Goal: Find specific page/section

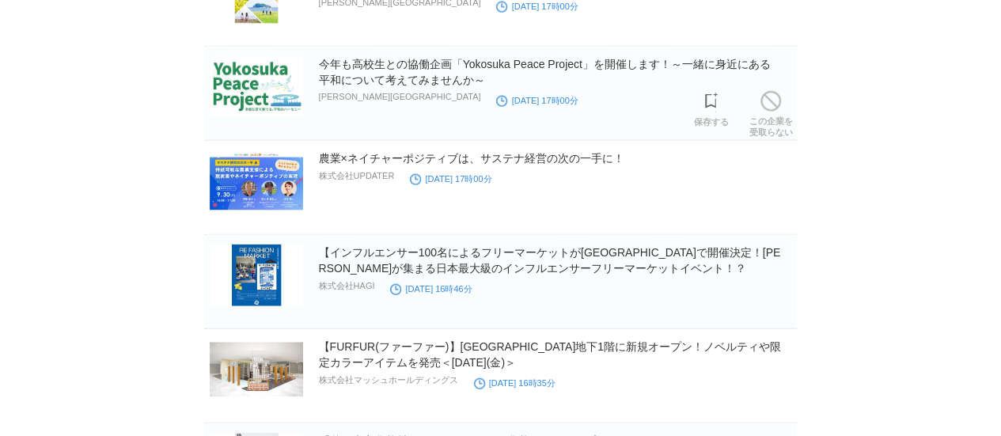
scroll to position [1835, 0]
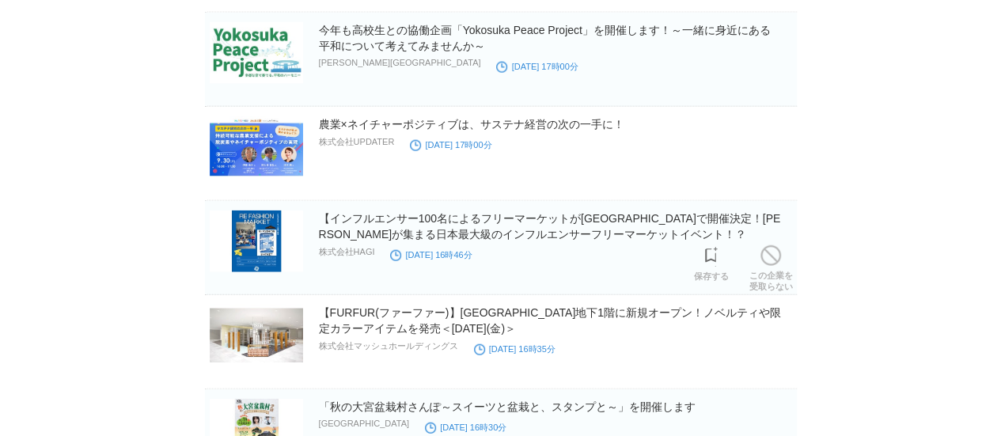
click at [556, 276] on section "【インフルエンサー100名によるフリーマーケットがダイバーシティ東京 プラザで開催決定！Z世代が集まる日本最大級のインフルエンサーフリーマーケットイベント！？…" at bounding box center [501, 248] width 592 height 94
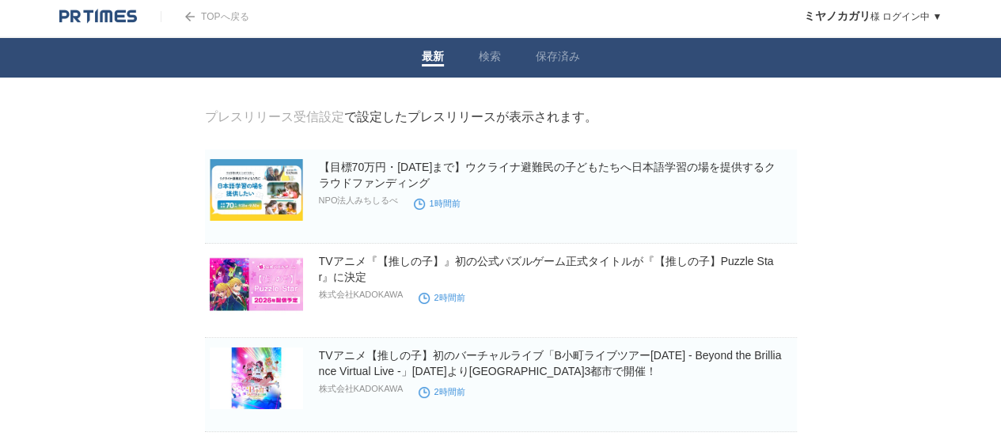
scroll to position [0, 0]
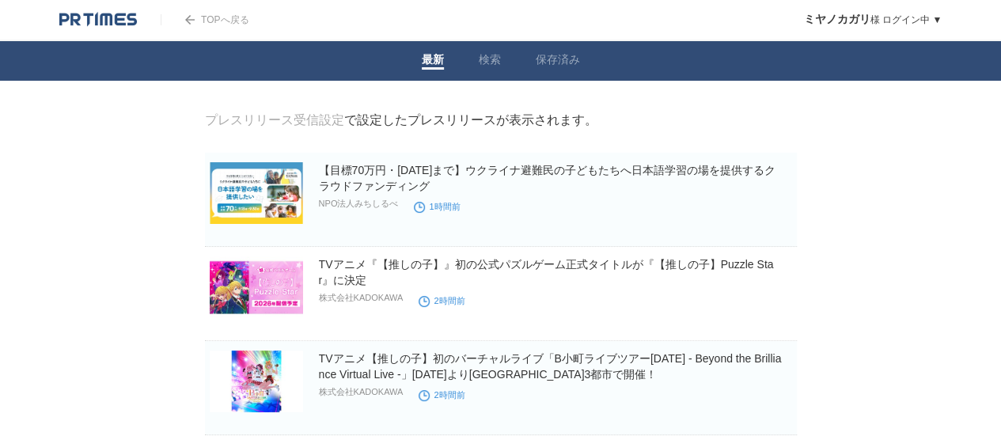
click at [102, 21] on img at bounding box center [98, 20] width 78 height 16
click at [564, 66] on link "保存済み" at bounding box center [558, 61] width 44 height 17
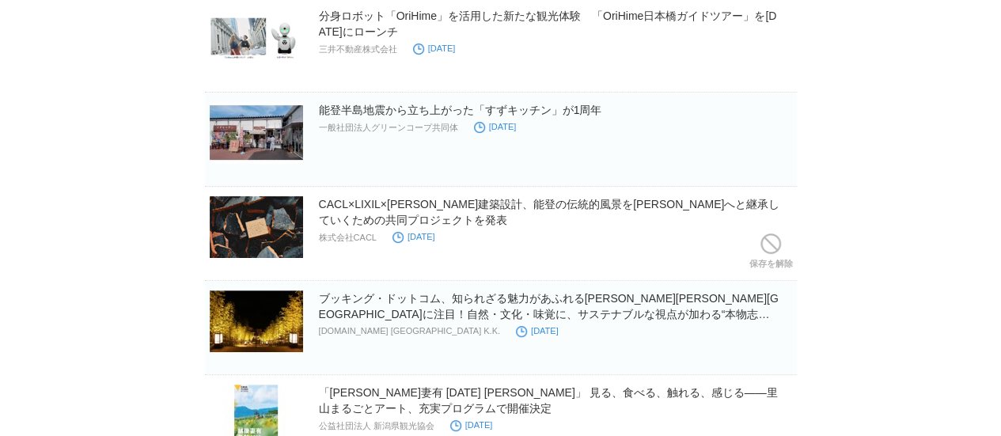
scroll to position [109, 0]
